Goal: Task Accomplishment & Management: Complete application form

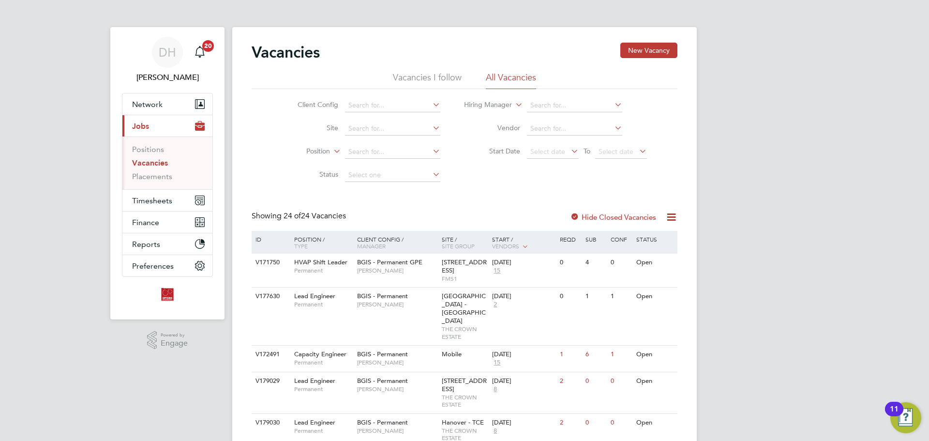
click at [156, 160] on link "Vacancies" at bounding box center [150, 162] width 36 height 9
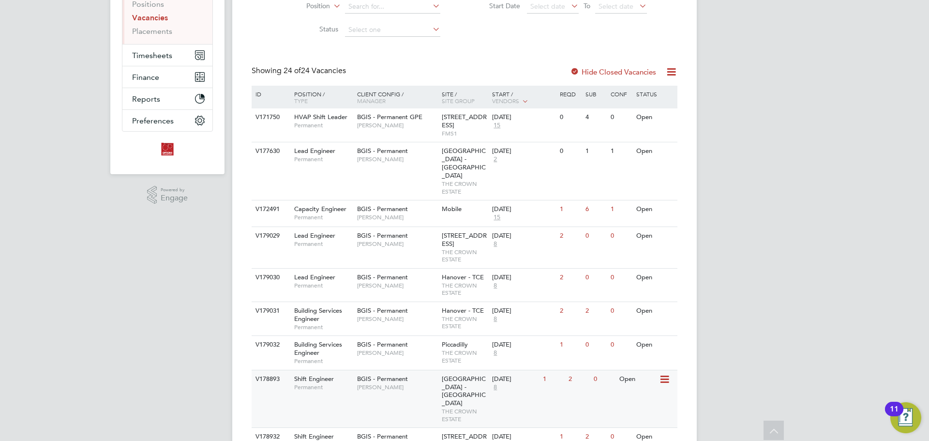
scroll to position [193, 0]
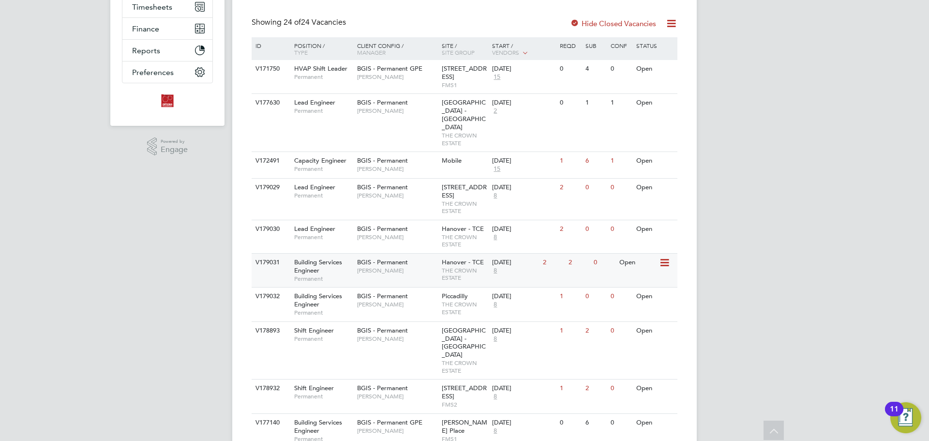
click at [381, 267] on span "[PERSON_NAME]" at bounding box center [397, 271] width 80 height 8
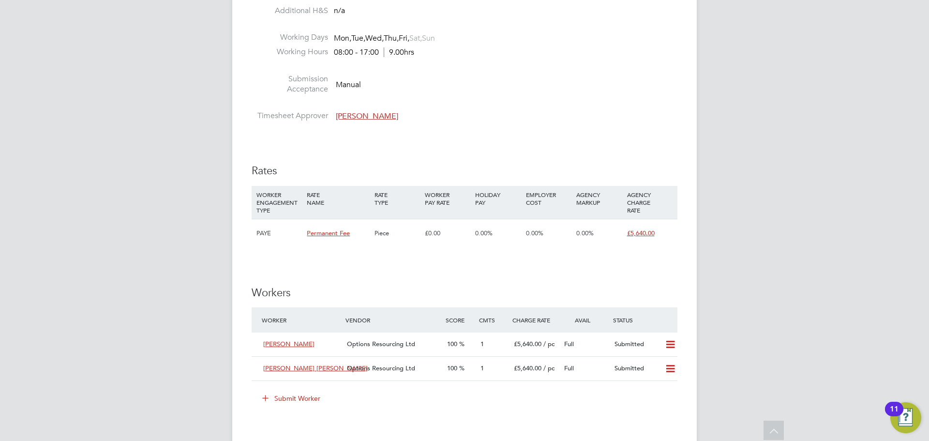
scroll to position [1258, 0]
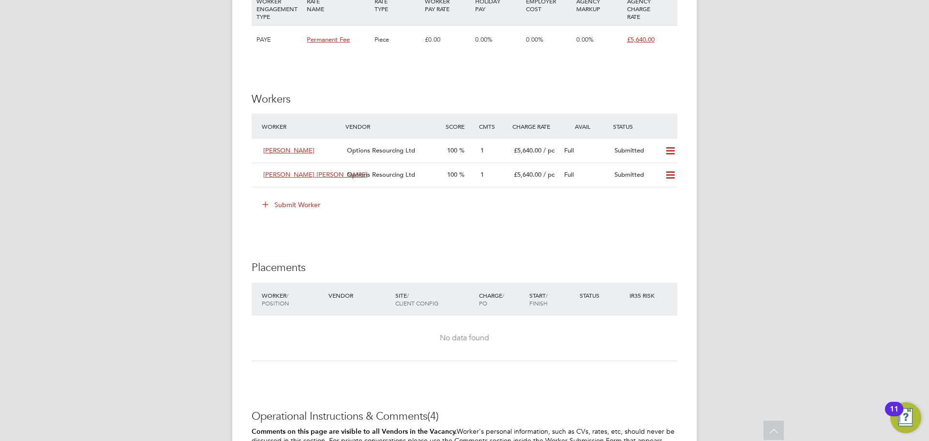
click at [262, 208] on icon at bounding box center [265, 203] width 7 height 7
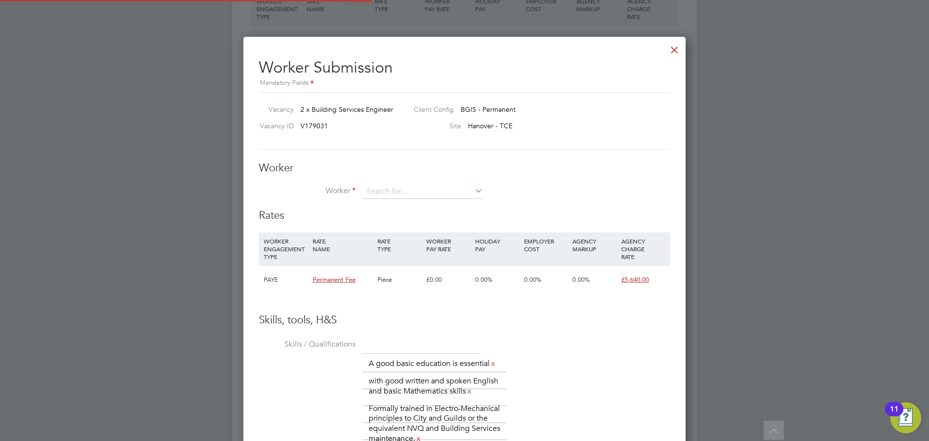
scroll to position [678, 443]
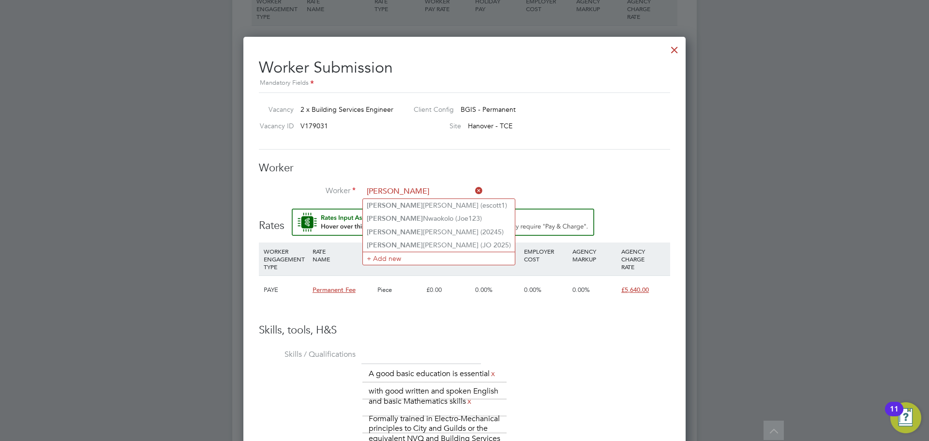
type input "joseph"
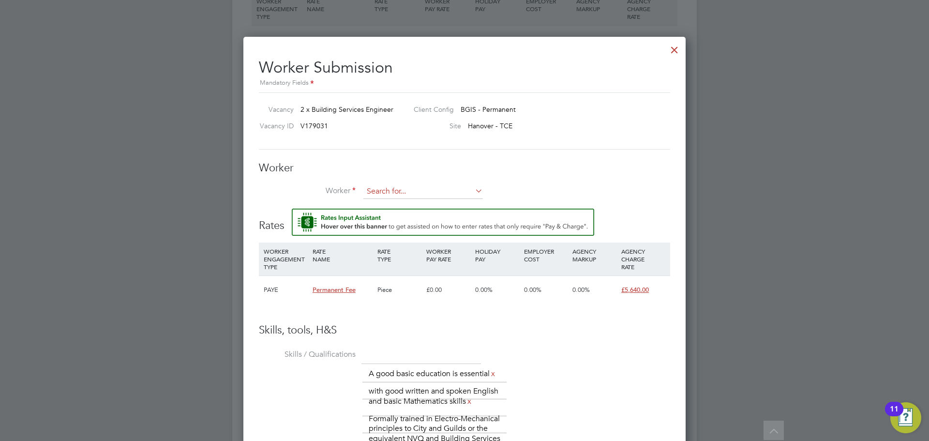
click at [457, 193] on input at bounding box center [422, 191] width 119 height 15
click at [443, 217] on li "+ Add new" at bounding box center [423, 217] width 120 height 13
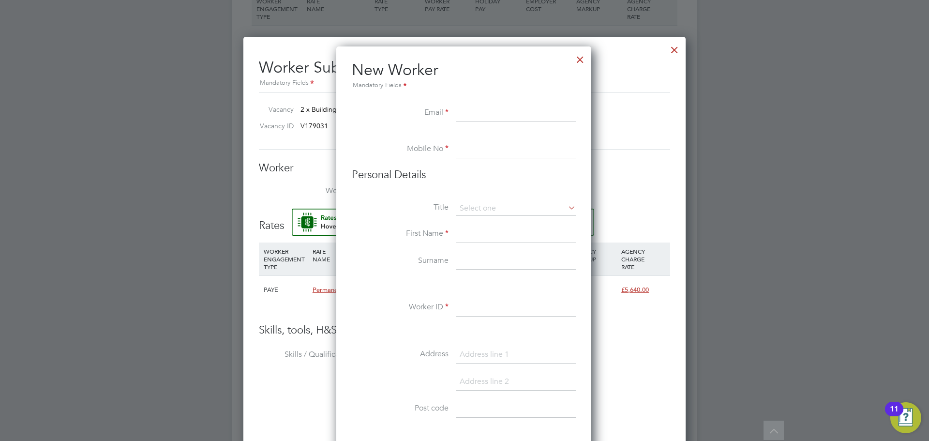
click at [498, 113] on input at bounding box center [515, 112] width 119 height 17
paste input "[EMAIL_ADDRESS][DOMAIN_NAME]"
type input "[EMAIL_ADDRESS][DOMAIN_NAME]"
click at [520, 140] on li at bounding box center [464, 136] width 224 height 10
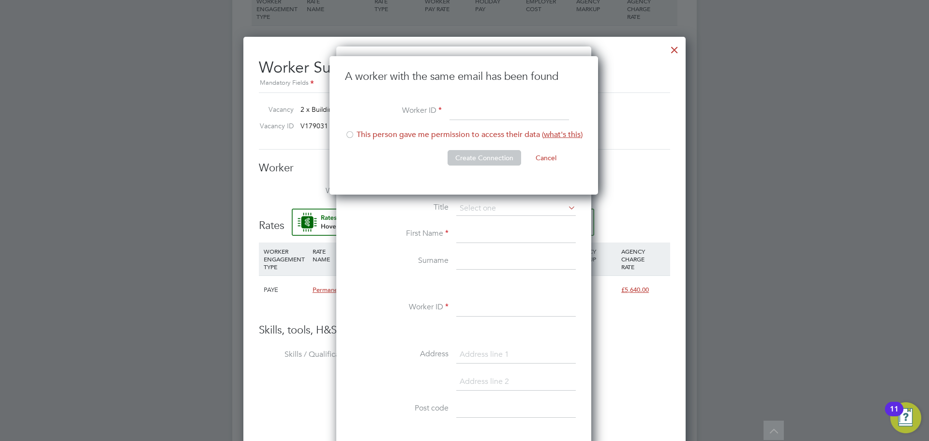
click at [346, 135] on div at bounding box center [350, 136] width 10 height 10
click at [470, 117] on input at bounding box center [508, 111] width 119 height 17
type input "D"
type input "JF 2025"
click at [466, 150] on button "Create Connection" at bounding box center [484, 157] width 74 height 15
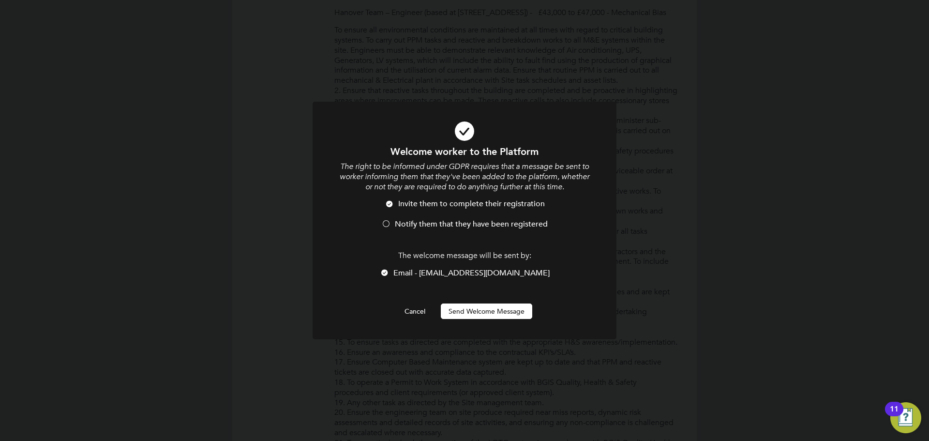
click at [501, 311] on button "Send Welcome Message" at bounding box center [486, 310] width 91 height 15
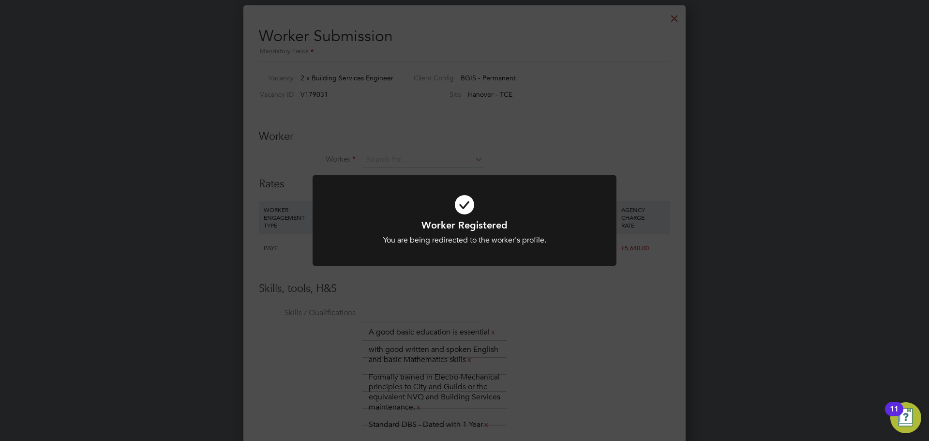
click at [662, 379] on div "Worker Registered You are being redirected to the worker's profile. Cancel Okay" at bounding box center [464, 220] width 929 height 441
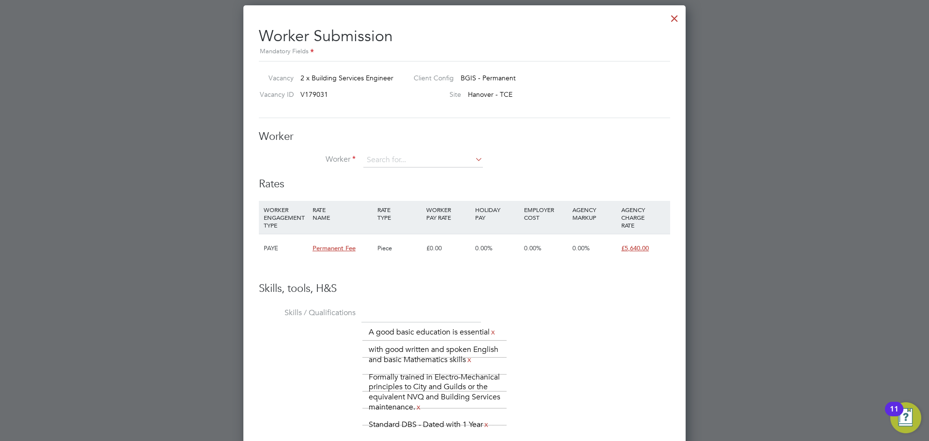
click at [675, 16] on div at bounding box center [674, 15] width 17 height 17
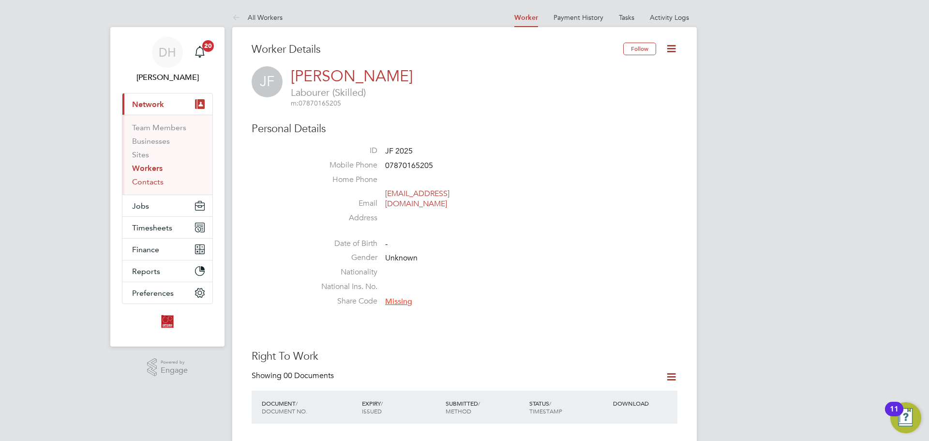
click at [145, 183] on link "Contacts" at bounding box center [147, 181] width 31 height 9
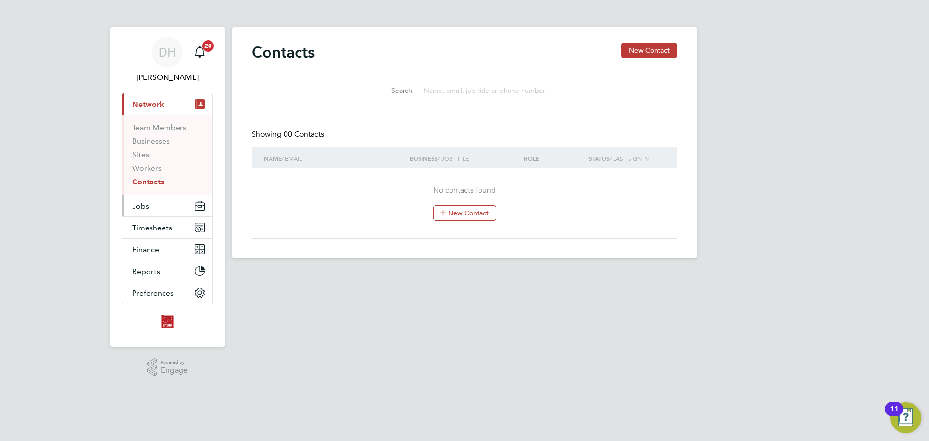
click at [162, 213] on button "Jobs" at bounding box center [167, 205] width 90 height 21
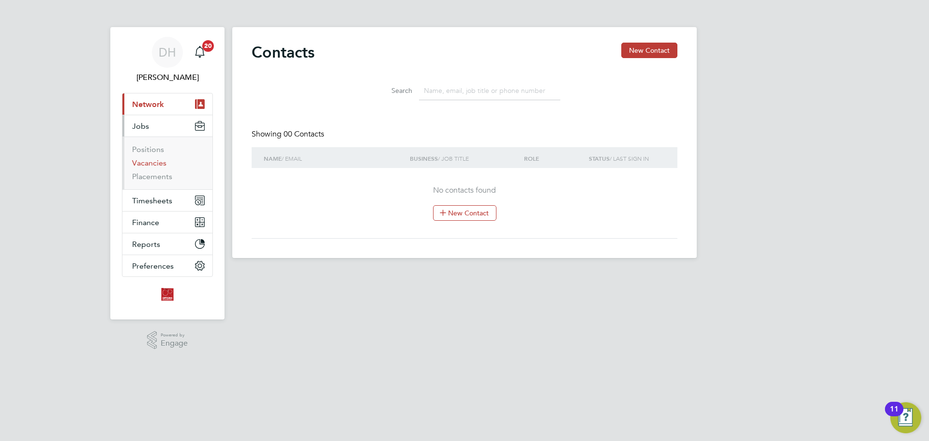
click at [158, 160] on link "Vacancies" at bounding box center [149, 162] width 34 height 9
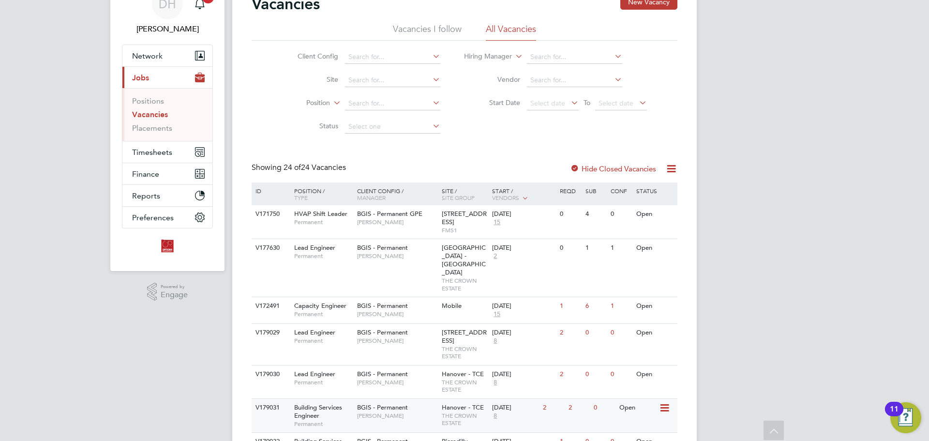
scroll to position [97, 0]
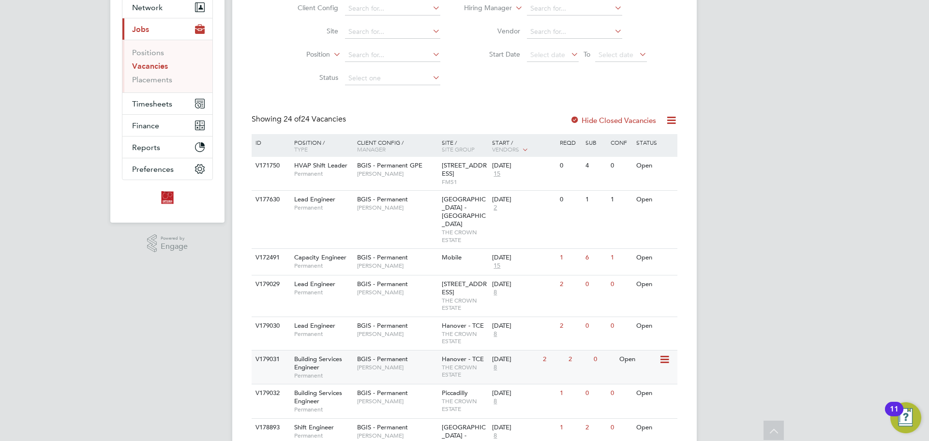
click at [416, 366] on div "BGIS - Permanent Alastair Rutherford" at bounding box center [397, 362] width 85 height 25
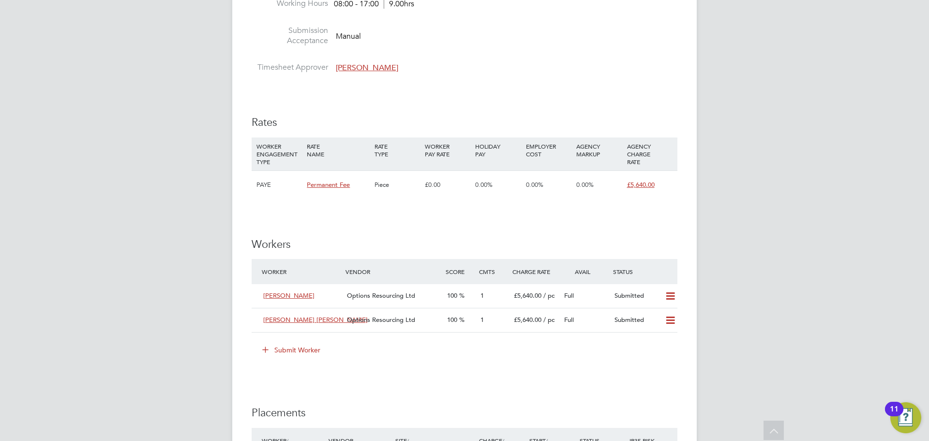
click at [269, 353] on icon at bounding box center [265, 348] width 7 height 7
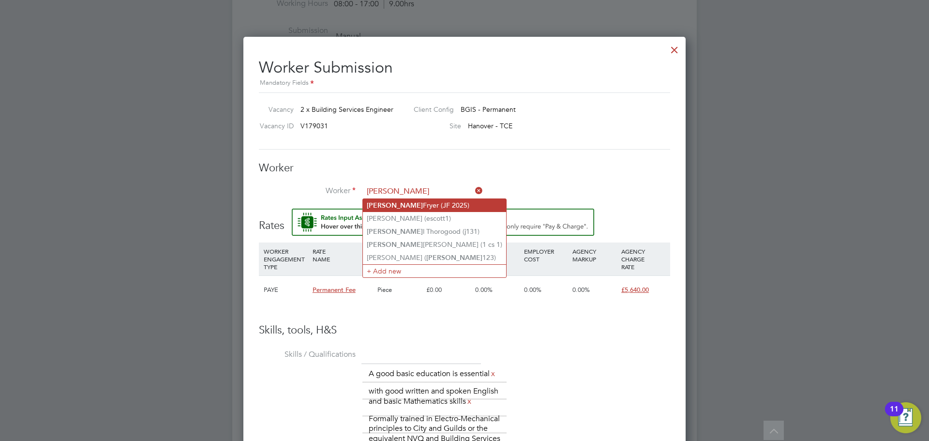
type input "[PERSON_NAME] (JF 2025)"
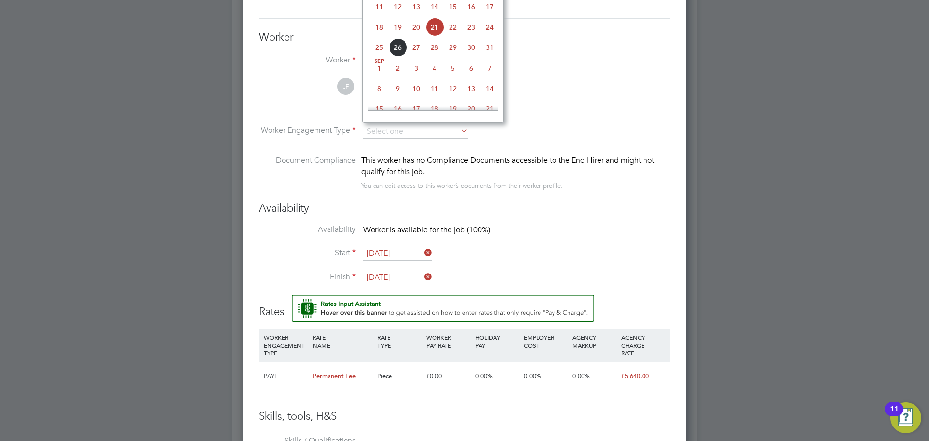
click at [522, 273] on li "Finish [DATE]" at bounding box center [464, 282] width 411 height 24
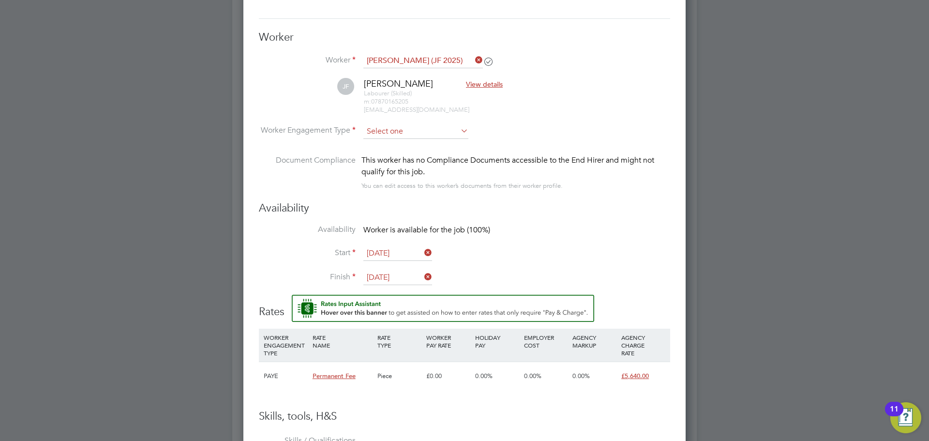
click at [433, 132] on input at bounding box center [415, 131] width 105 height 15
click at [416, 153] on li "PAYE" at bounding box center [416, 157] width 106 height 13
type input "PAYE"
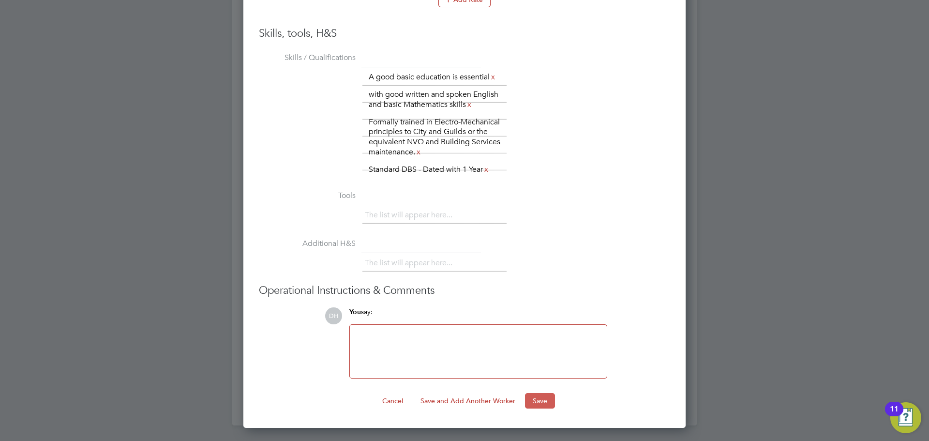
click at [535, 393] on button "Save" at bounding box center [540, 400] width 30 height 15
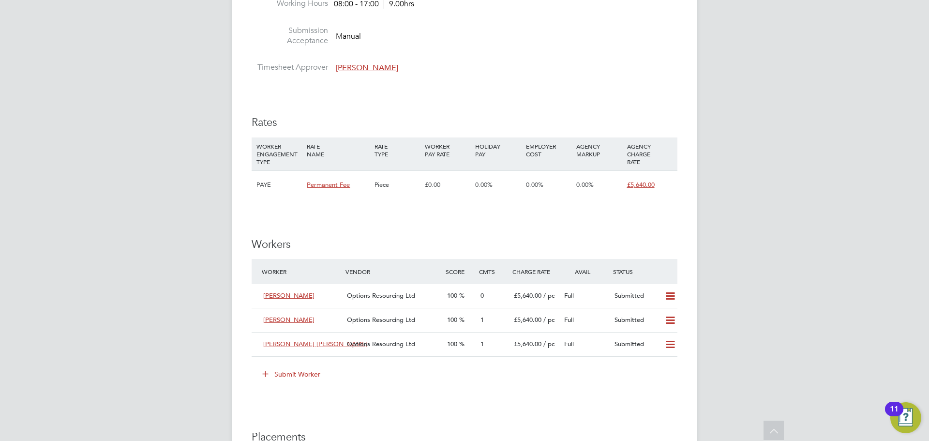
click at [265, 377] on icon at bounding box center [265, 373] width 7 height 7
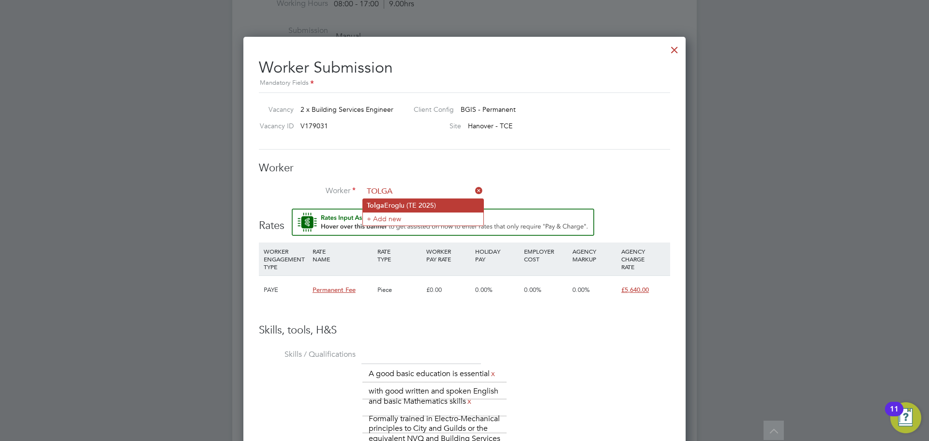
type input "[PERSON_NAME] (TE 2025)"
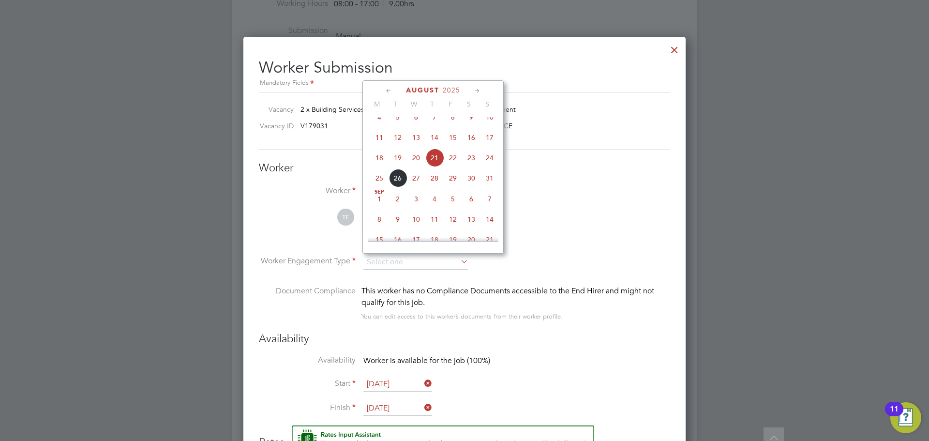
scroll to position [1243, 0]
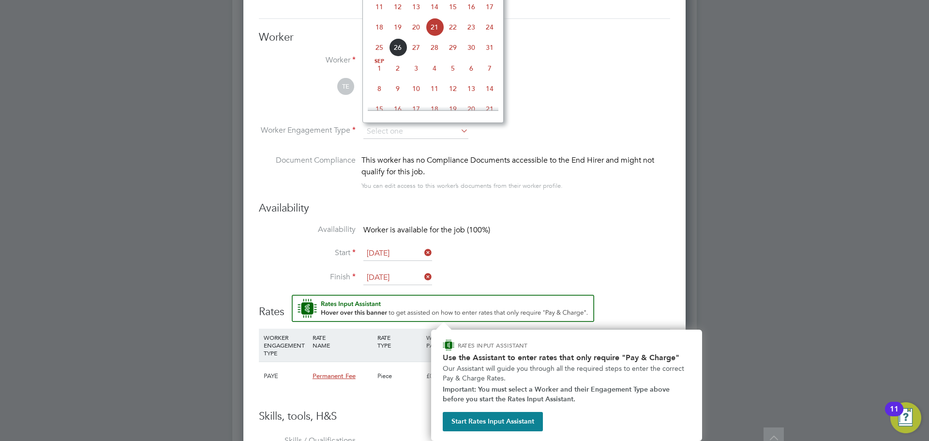
click at [539, 360] on h2 "Use the Assistant to enter rates that only require "Pay & Charge"" at bounding box center [567, 357] width 248 height 9
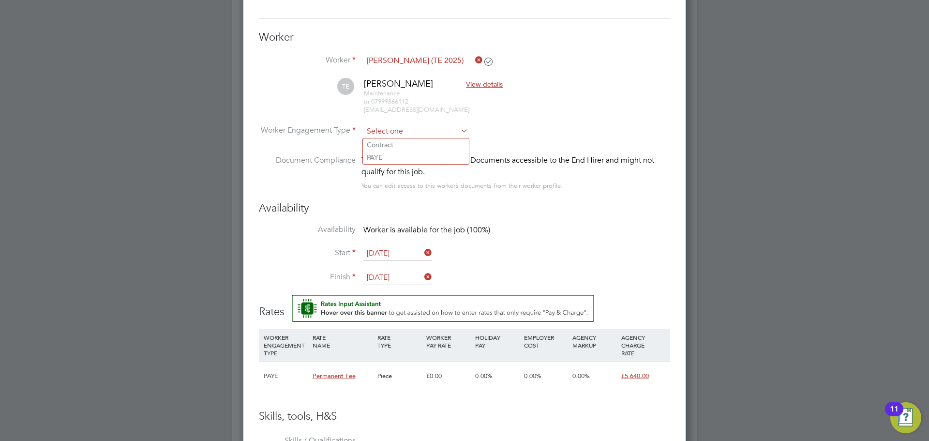
click at [443, 132] on input at bounding box center [415, 131] width 105 height 15
click at [432, 152] on li "PAYE" at bounding box center [416, 157] width 106 height 13
type input "PAYE"
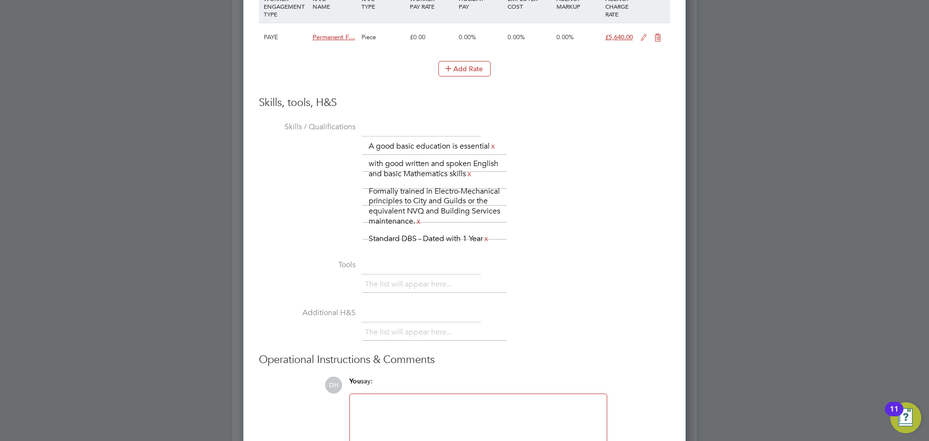
scroll to position [1684, 0]
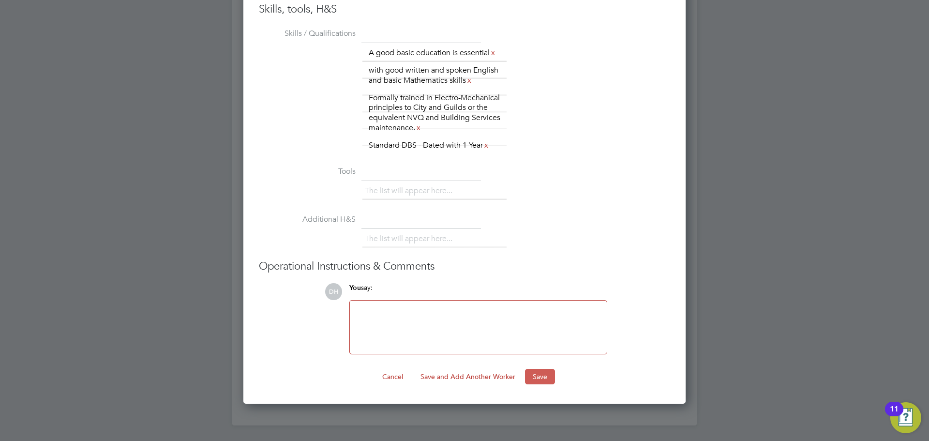
click at [532, 369] on button "Save" at bounding box center [540, 376] width 30 height 15
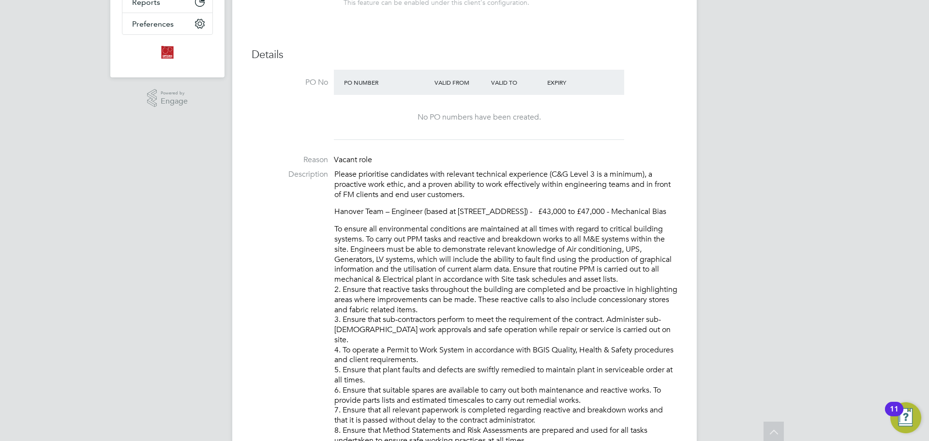
scroll to position [0, 0]
